Goal: Communication & Community: Answer question/provide support

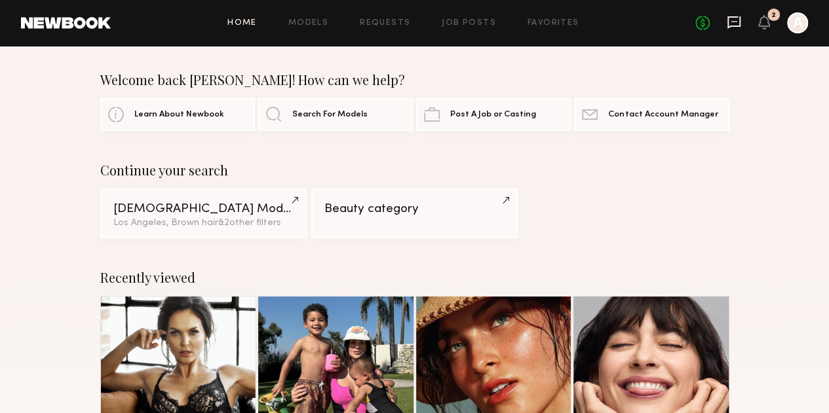
click at [729, 28] on icon at bounding box center [733, 22] width 14 height 14
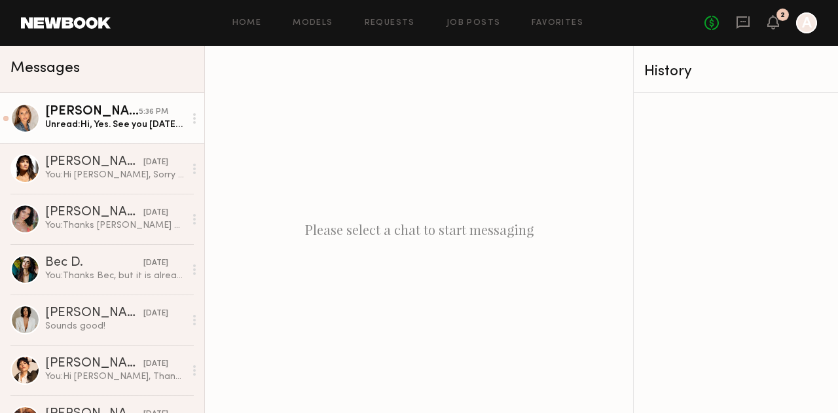
click at [79, 121] on div "Unread: Hi, Yes. See you [DATE]. Confirmed. I have allergies to onion, garlic, …" at bounding box center [115, 125] width 140 height 12
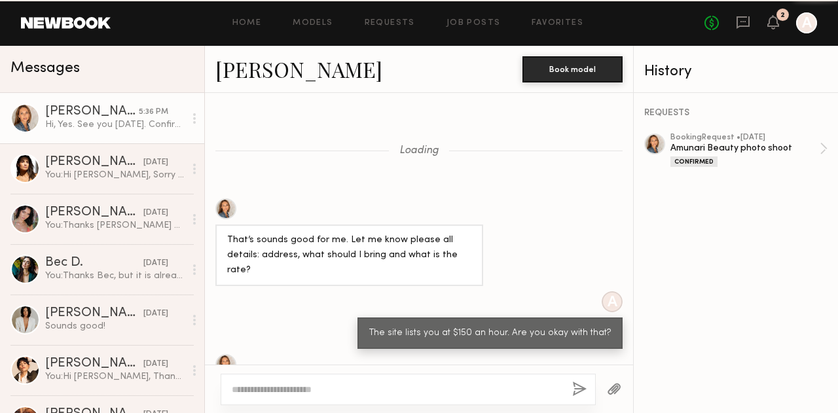
scroll to position [804, 0]
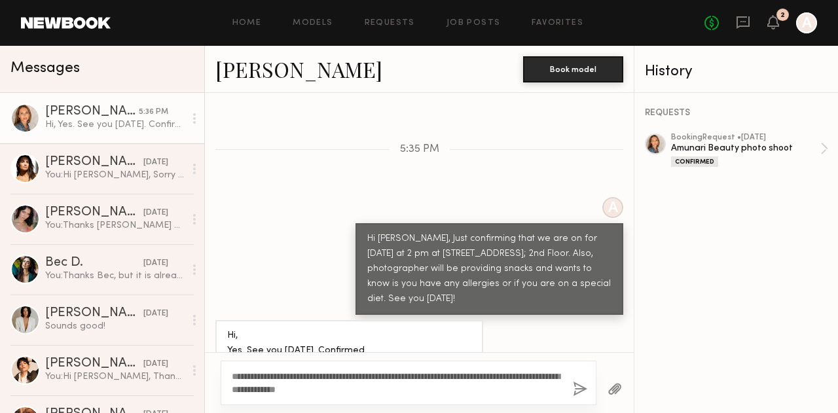
type textarea "**********"
click at [573, 383] on button "button" at bounding box center [580, 390] width 14 height 16
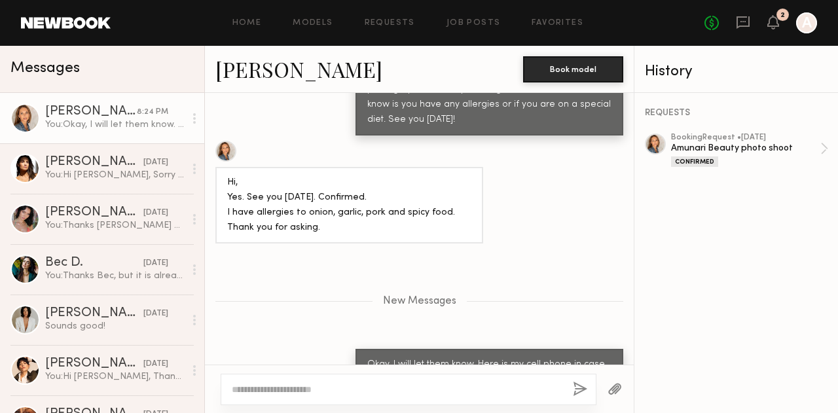
scroll to position [1065, 0]
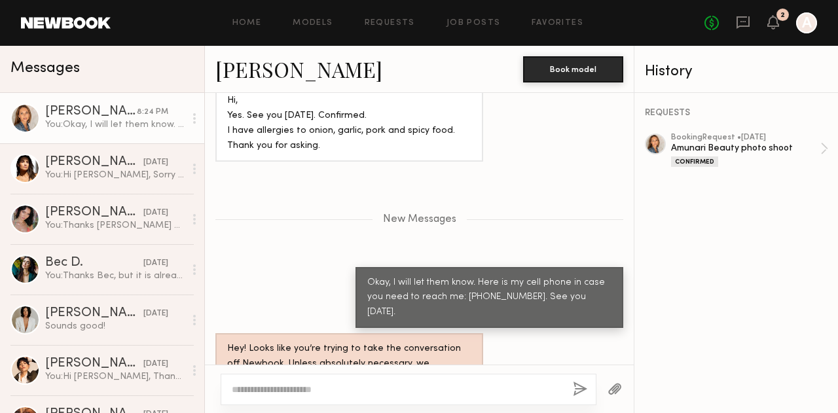
click at [263, 342] on div "Hey! Looks like you’re trying to take the conversation off Newbook. Unless abso…" at bounding box center [349, 372] width 244 height 60
